Goal: Task Accomplishment & Management: Manage account settings

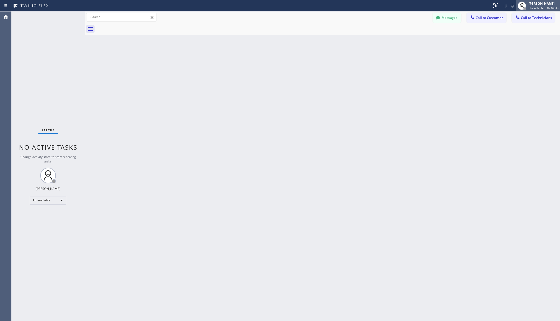
click at [545, 1] on div "Christy Boligao" at bounding box center [543, 3] width 30 height 4
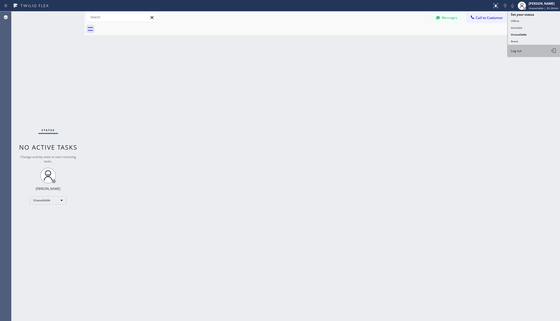
click at [517, 50] on span "Log out" at bounding box center [516, 51] width 11 height 4
click at [393, 99] on div "Back to Dashboard Change Sender ID Customers Technicians AA Adam Arseneault 08/…" at bounding box center [322, 165] width 475 height 309
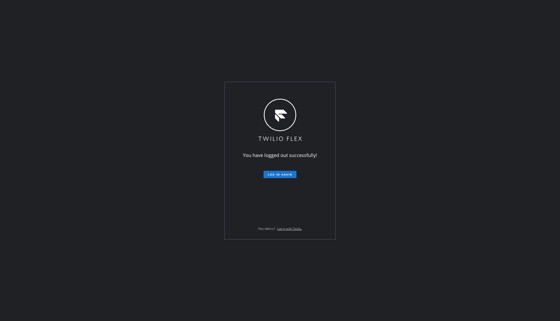
click at [108, 71] on div "You have logged out successfully! Log in again Flex Admin? Log in with Twilio." at bounding box center [280, 160] width 560 height 321
click at [489, 107] on div "You have logged out successfully! Log in again Flex Admin? Log in with Twilio." at bounding box center [280, 160] width 560 height 321
click at [115, 125] on div "You have logged out successfully! Log in again Flex Admin? Log in with Twilio." at bounding box center [280, 160] width 560 height 321
